Goal: Task Accomplishment & Management: Manage account settings

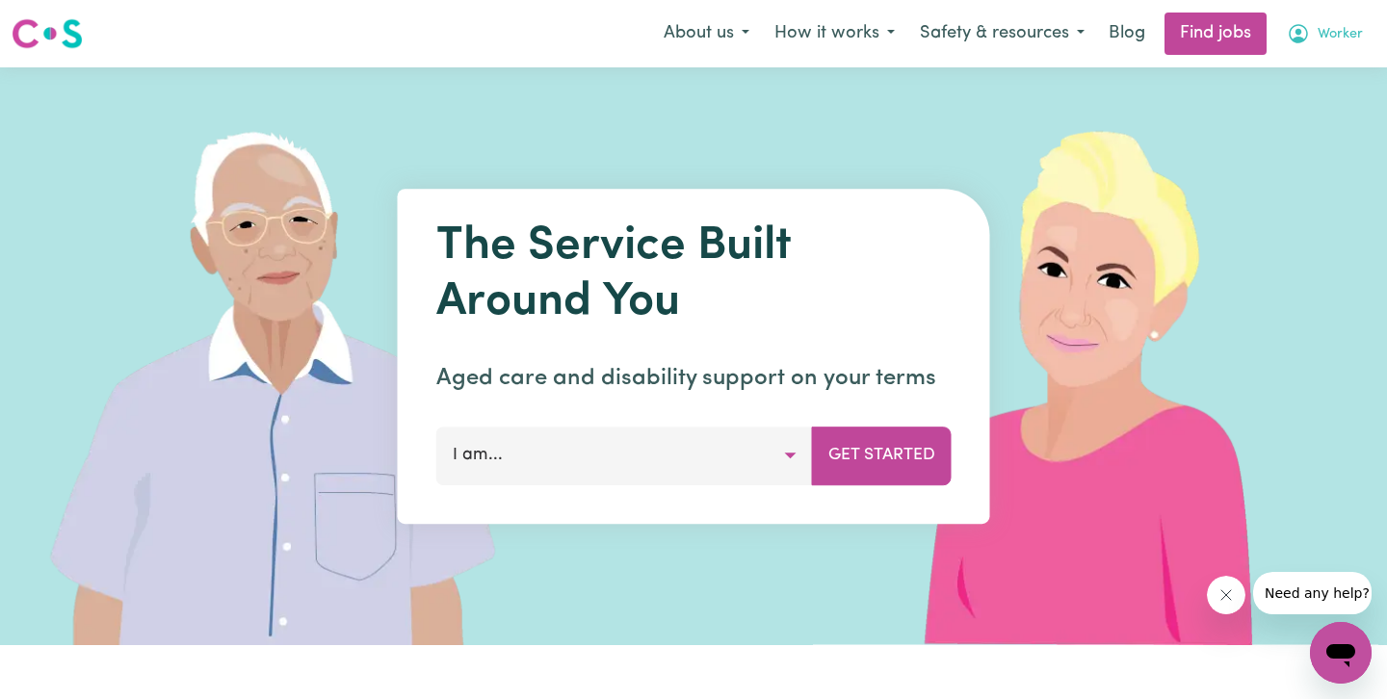
click at [1347, 30] on span "Worker" at bounding box center [1339, 34] width 45 height 21
click at [1338, 23] on button "Worker" at bounding box center [1324, 33] width 101 height 40
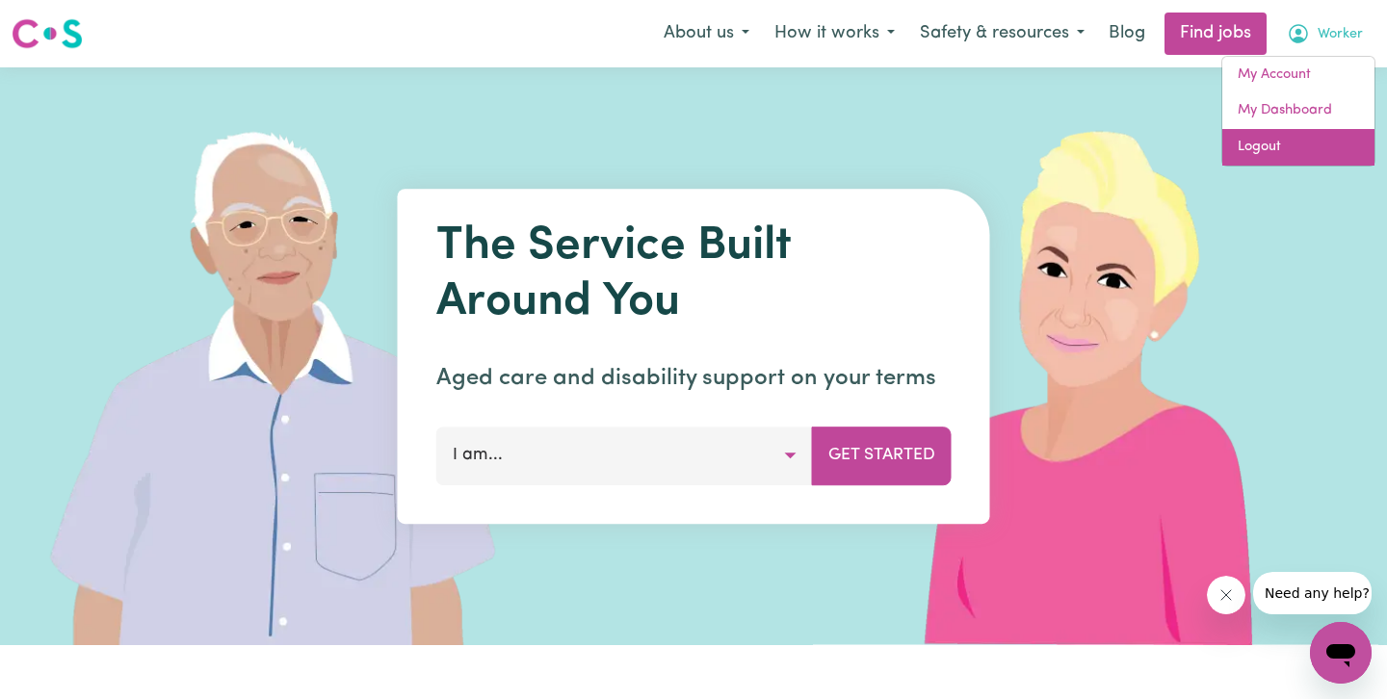
click at [1304, 152] on link "Logout" at bounding box center [1298, 147] width 152 height 37
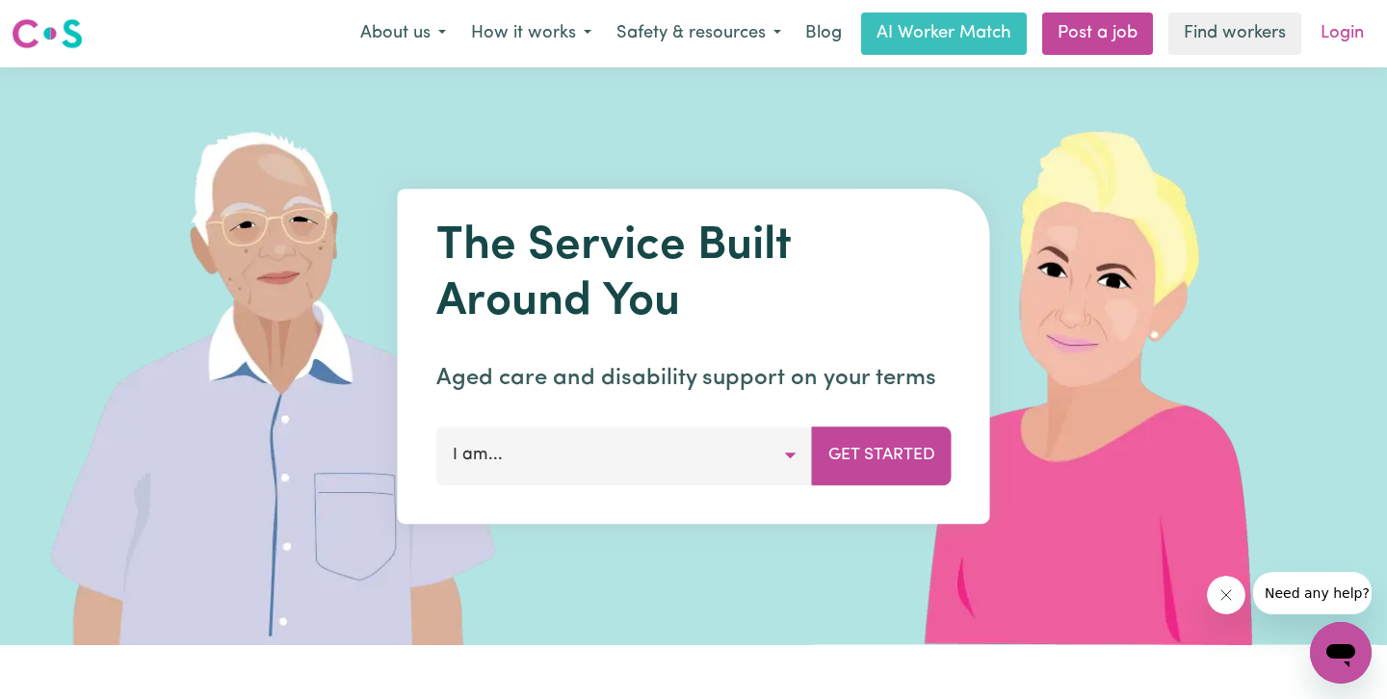
click at [1342, 30] on link "Login" at bounding box center [1342, 34] width 66 height 42
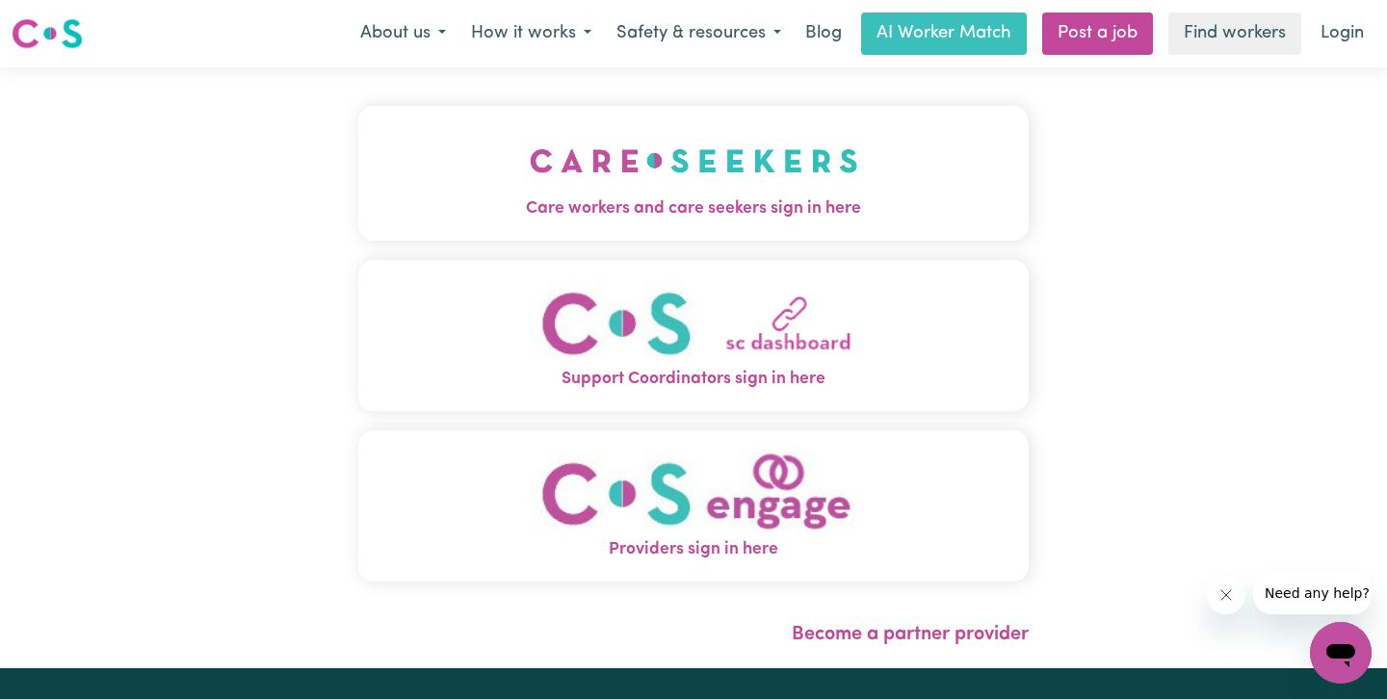
click at [723, 181] on img "Care workers and care seekers sign in here" at bounding box center [694, 160] width 328 height 71
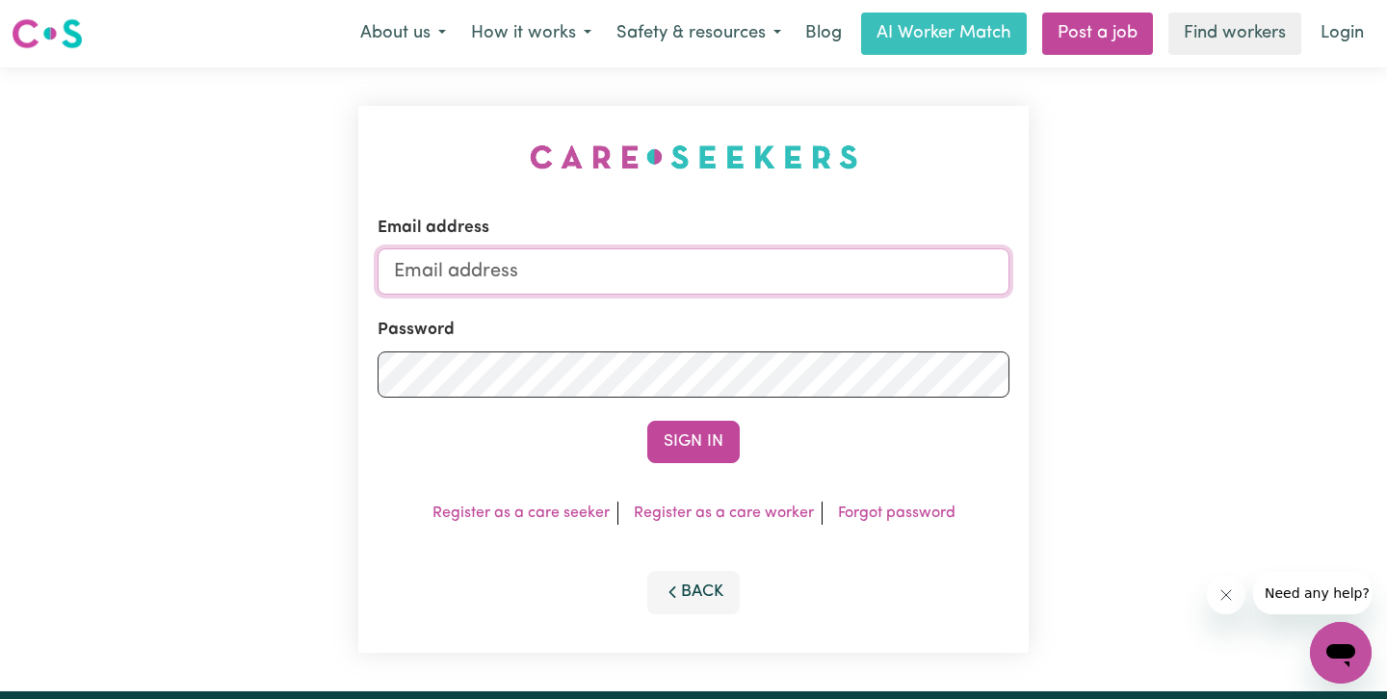
type input "[EMAIL_ADDRESS][DOMAIN_NAME]"
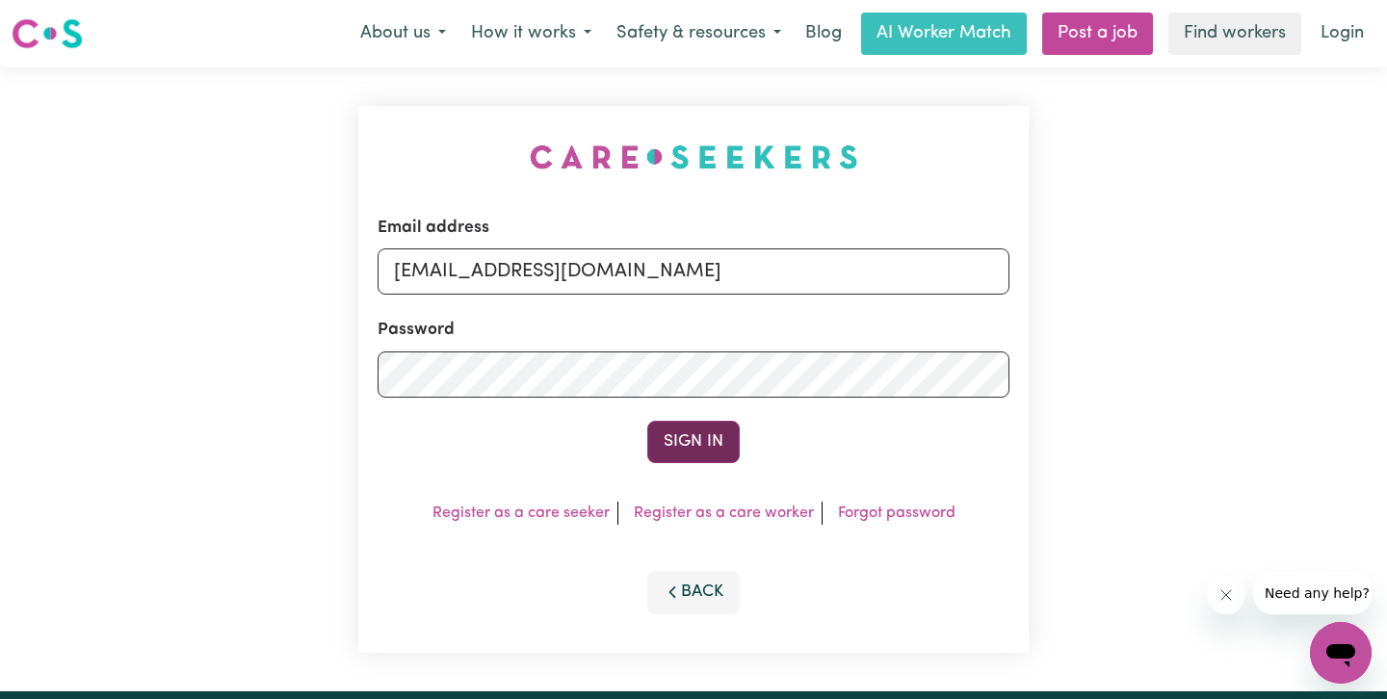
click at [669, 444] on button "Sign In" at bounding box center [693, 442] width 92 height 42
